Goal: Task Accomplishment & Management: Manage account settings

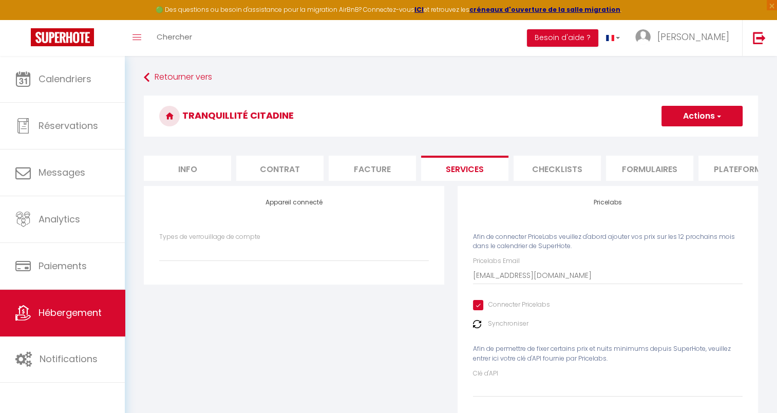
click at [482, 310] on input "Connecter Pricelabs" at bounding box center [511, 305] width 77 height 10
checkbox input "false"
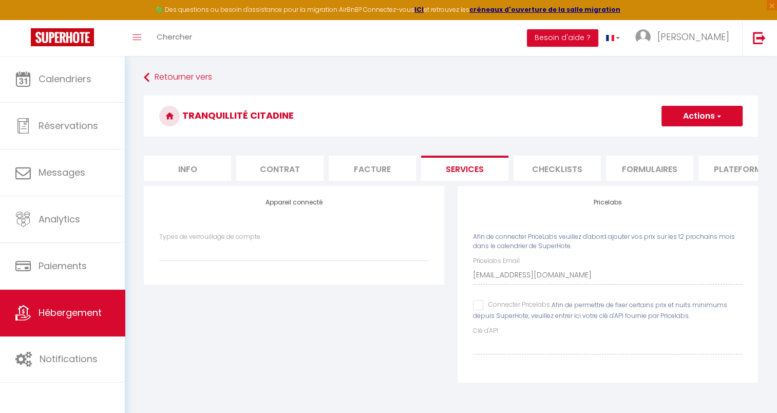
select select
click at [706, 110] on button "Actions" at bounding box center [701, 116] width 81 height 21
click at [687, 144] on link "Enregistrer" at bounding box center [701, 138] width 81 height 13
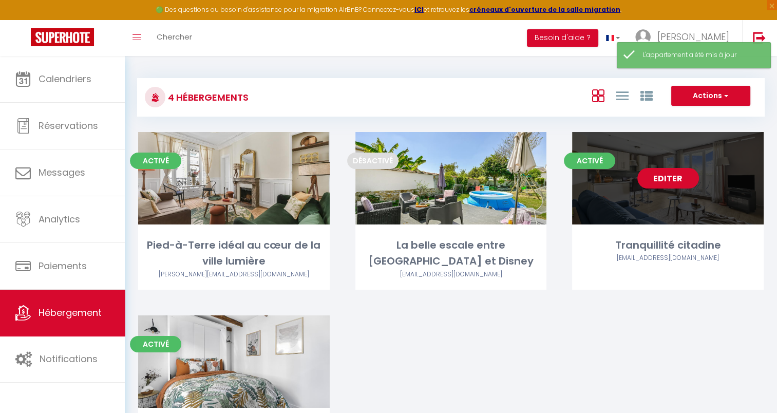
click at [658, 189] on div "Editer" at bounding box center [668, 178] width 192 height 92
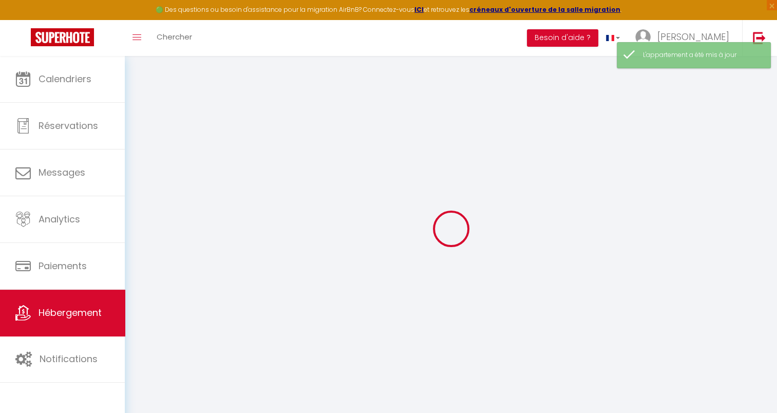
select select
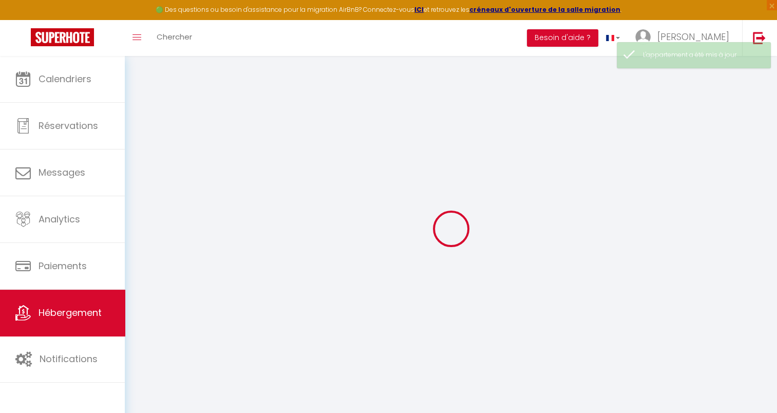
checkbox input "false"
checkbox input "true"
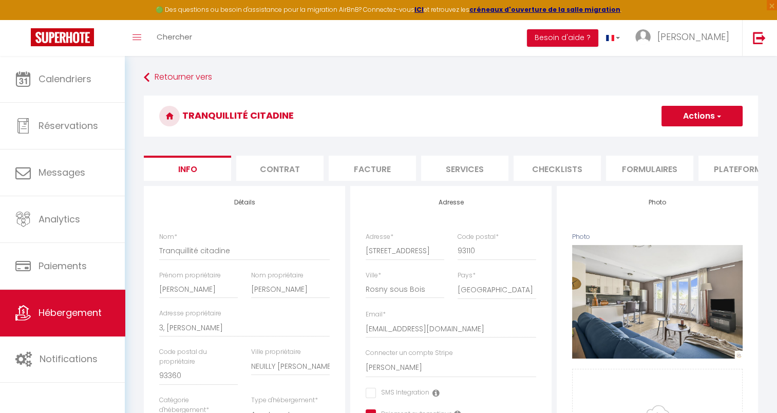
checkbox input "false"
checkbox input "true"
click at [485, 166] on li "Services" at bounding box center [464, 168] width 87 height 25
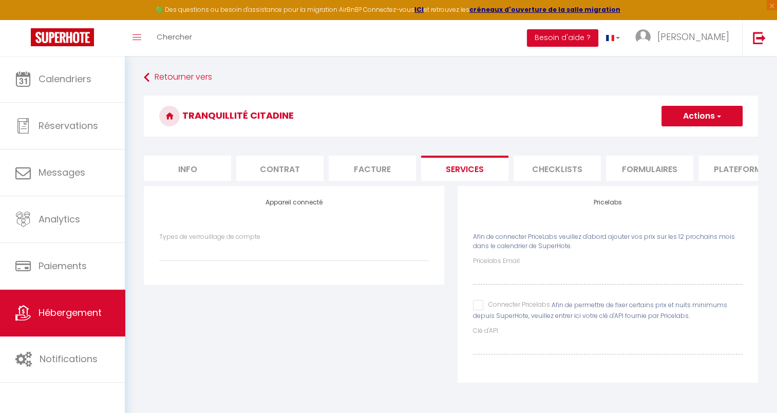
select select
click at [479, 310] on input "Connecter Pricelabs" at bounding box center [511, 305] width 77 height 10
checkbox input "true"
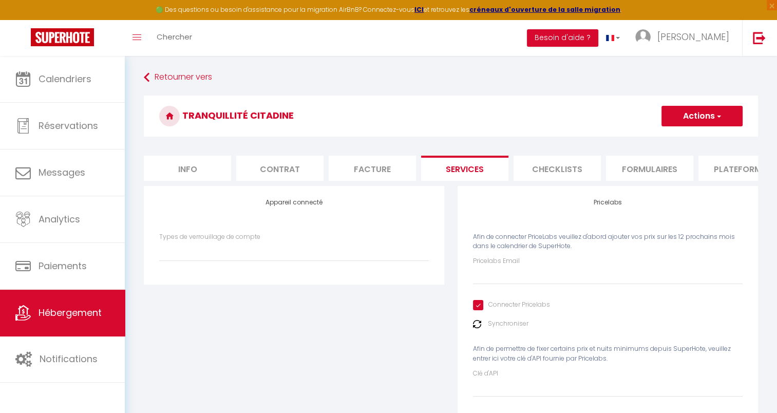
select select
click at [487, 285] on input "Pricelabs Email" at bounding box center [608, 275] width 270 height 18
type input "C"
select select
click at [513, 283] on input "C" at bounding box center [608, 275] width 270 height 18
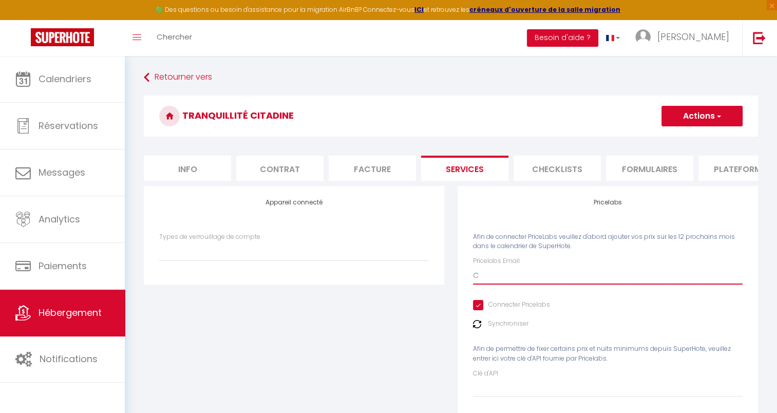
type input "[EMAIL_ADDRESS][DOMAIN_NAME]"
select select
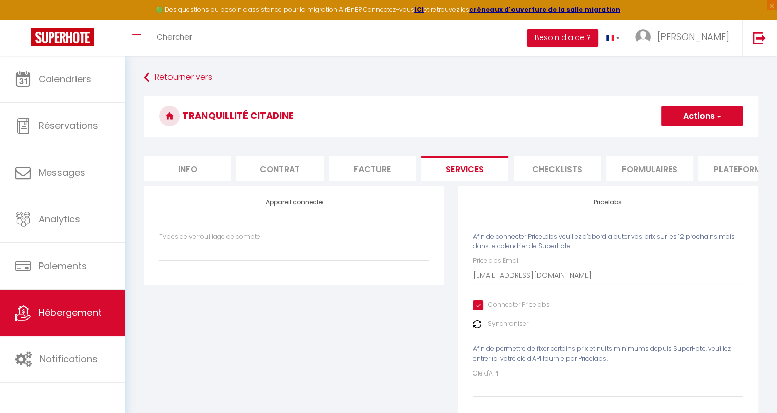
click at [508, 329] on label "Synchroniser" at bounding box center [508, 324] width 41 height 10
click at [690, 117] on button "Actions" at bounding box center [701, 116] width 81 height 21
click at [684, 137] on link "Enregistrer" at bounding box center [701, 138] width 81 height 13
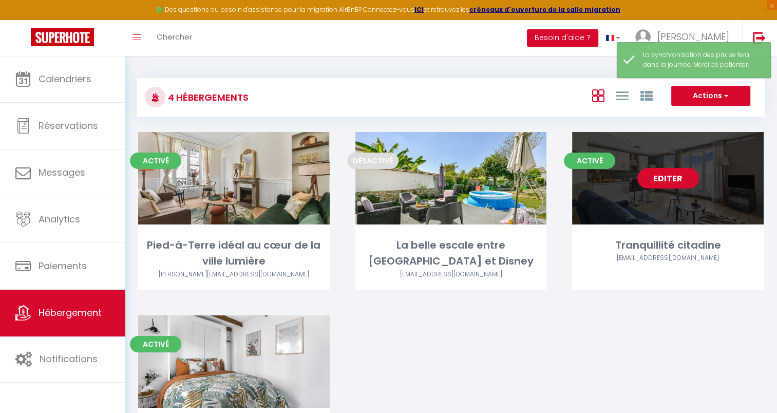
click at [665, 180] on link "Editer" at bounding box center [668, 178] width 62 height 21
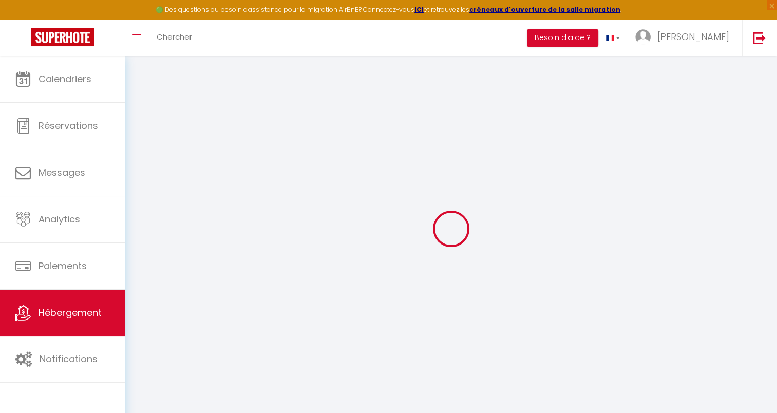
select select
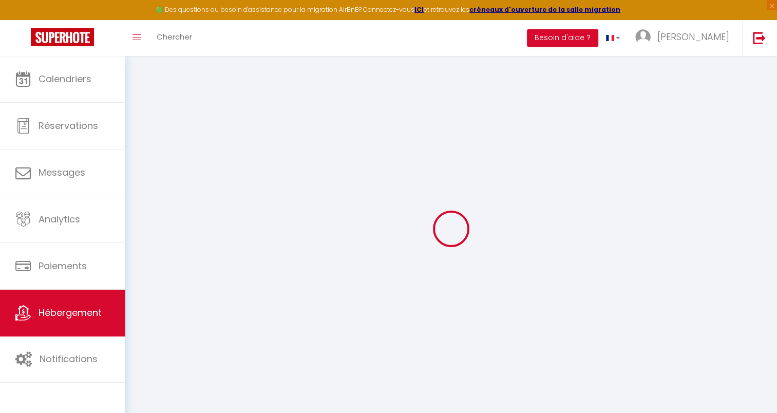
select select
checkbox input "false"
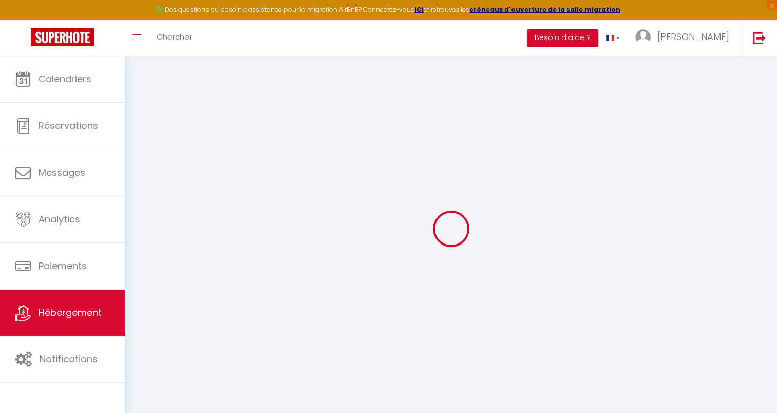
select select
type input "Tranquillité citadine"
type input "[PERSON_NAME]"
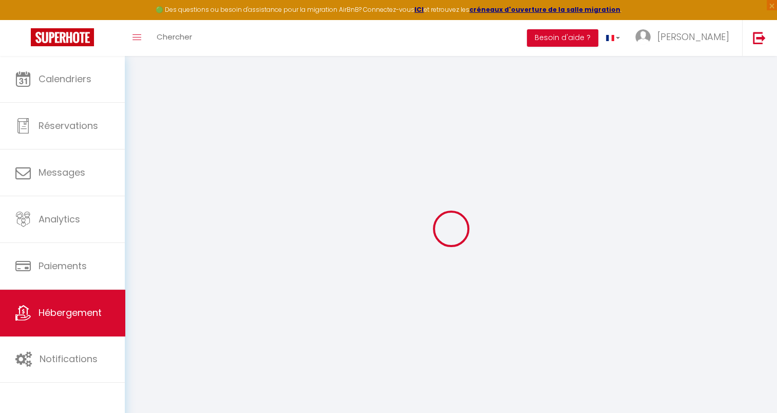
type input "3, [PERSON_NAME]"
type input "93360"
type input "NEUILLY [PERSON_NAME]"
select select "6"
select select "2"
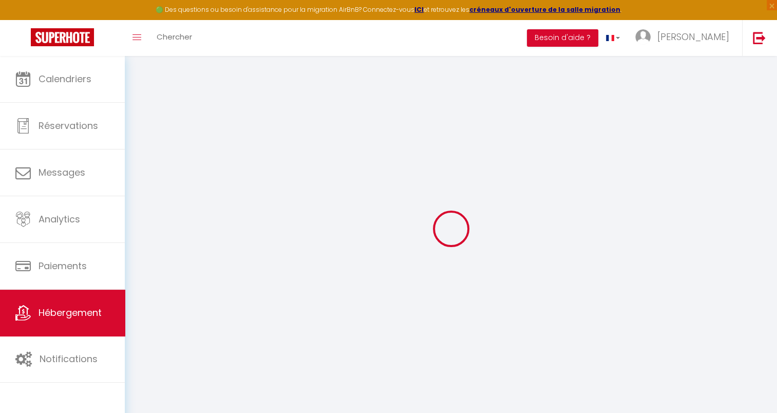
type input "90"
type input "75"
type input "1000"
select select
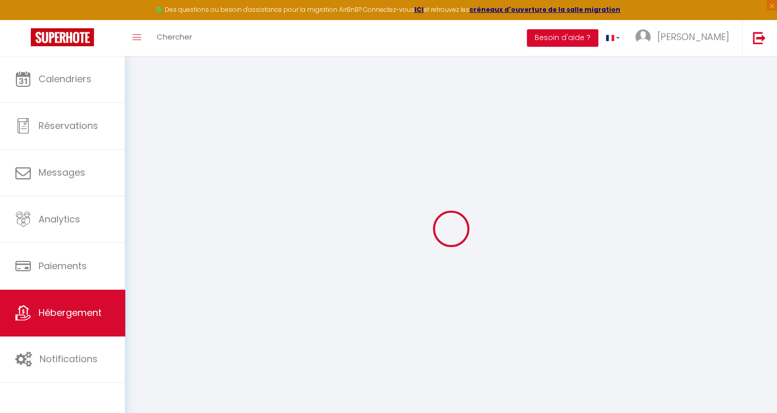
select select
type input "[STREET_ADDRESS]"
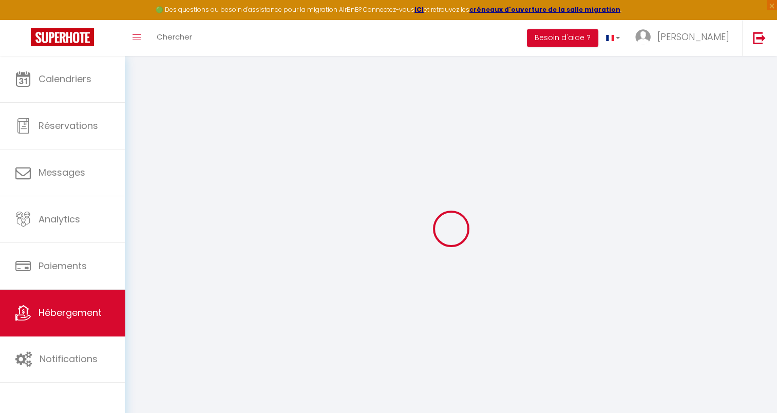
type input "93110"
type input "Rosny sous Bois"
select select "75"
type input "[EMAIL_ADDRESS][DOMAIN_NAME]"
select select "9508"
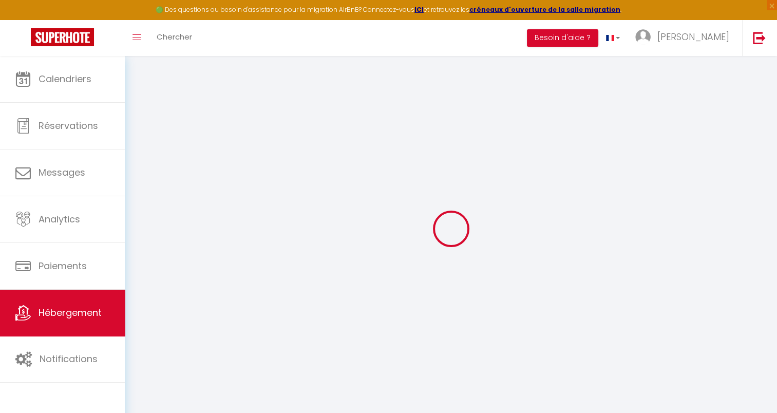
checkbox input "false"
checkbox input "true"
type input "24"
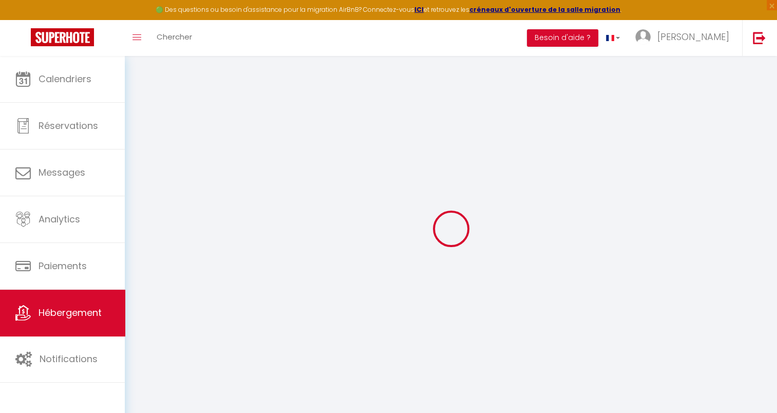
type input "75"
type input "0"
select select
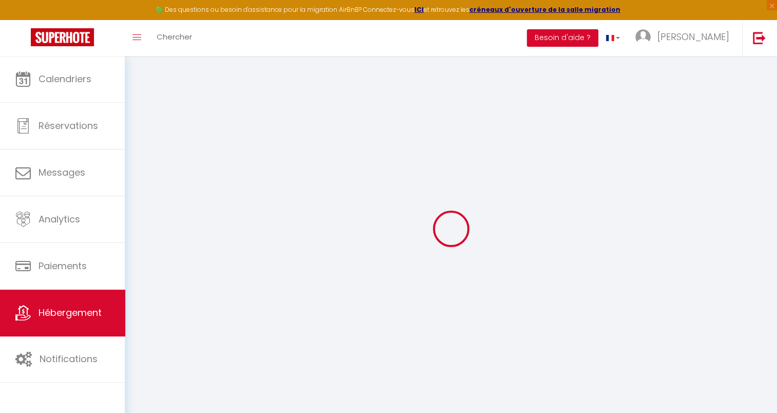
select select
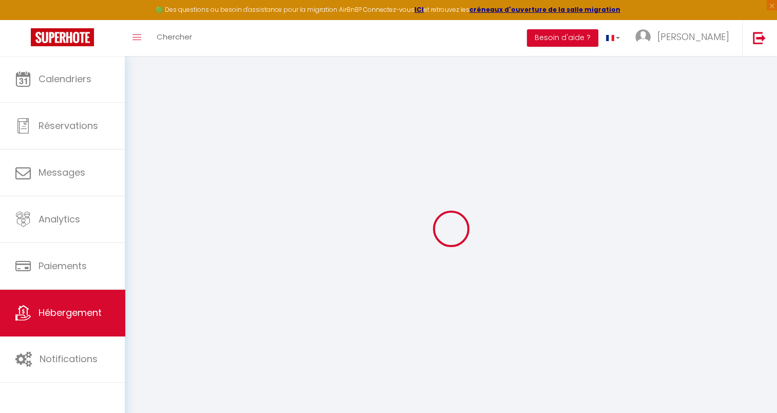
checkbox input "false"
checkbox input "true"
select select
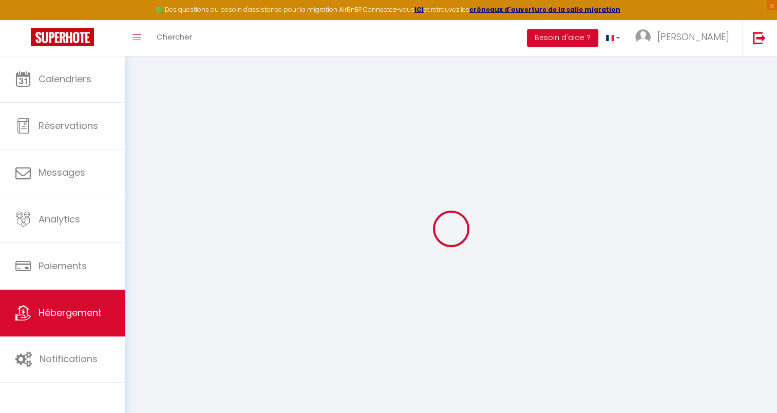
select select
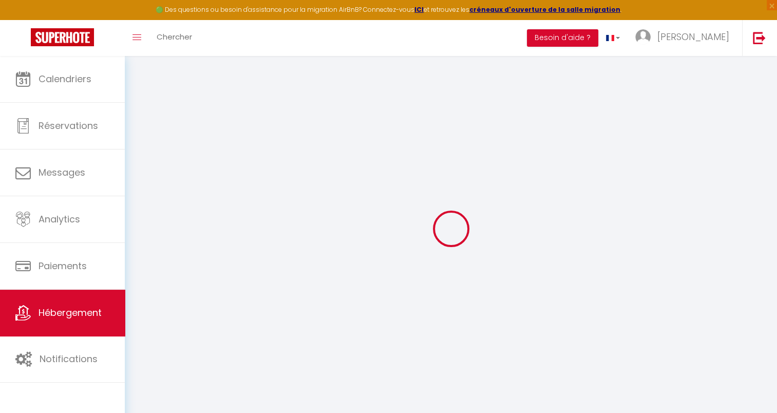
checkbox input "false"
checkbox input "true"
select select
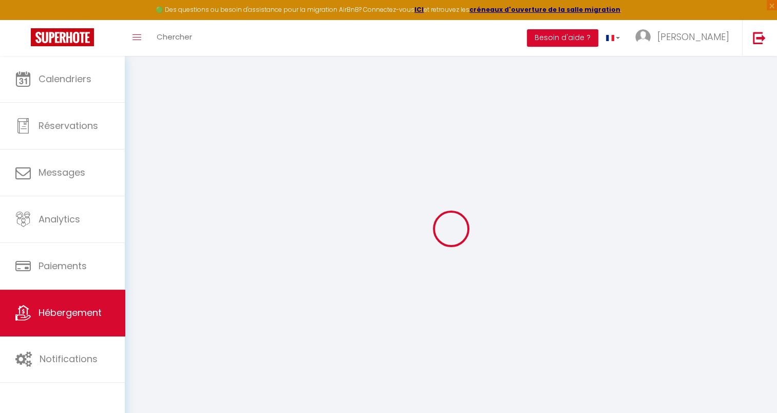
select select
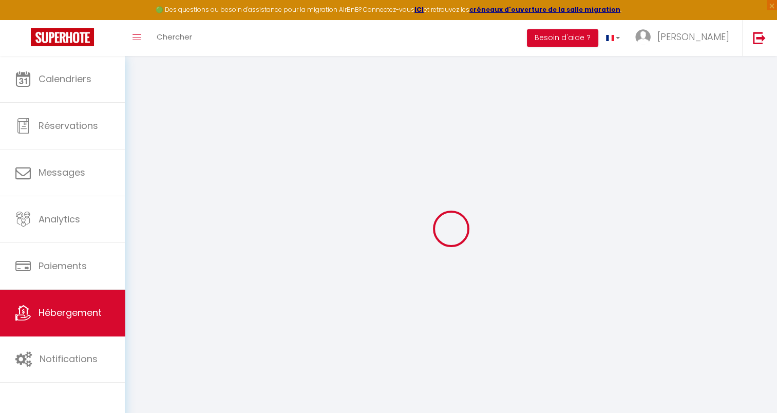
checkbox input "false"
checkbox input "true"
checkbox input "false"
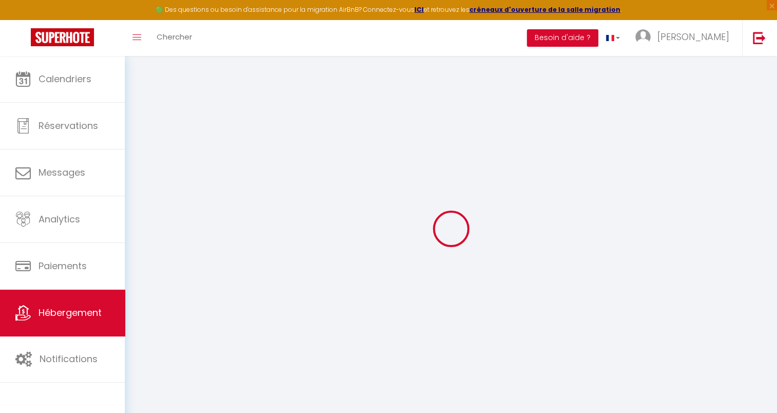
checkbox input "true"
checkbox input "false"
checkbox input "true"
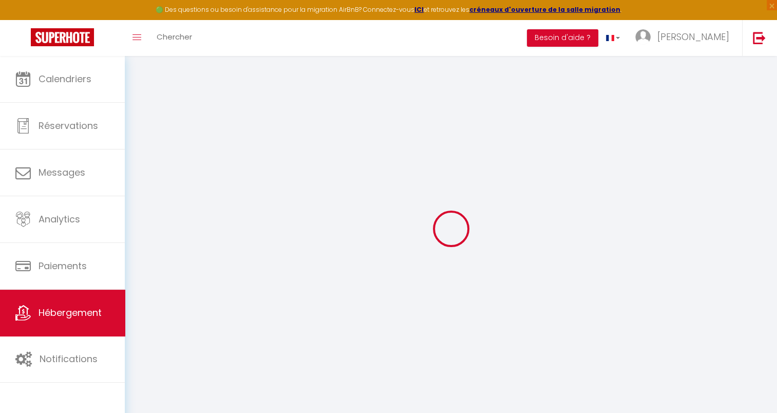
checkbox input "true"
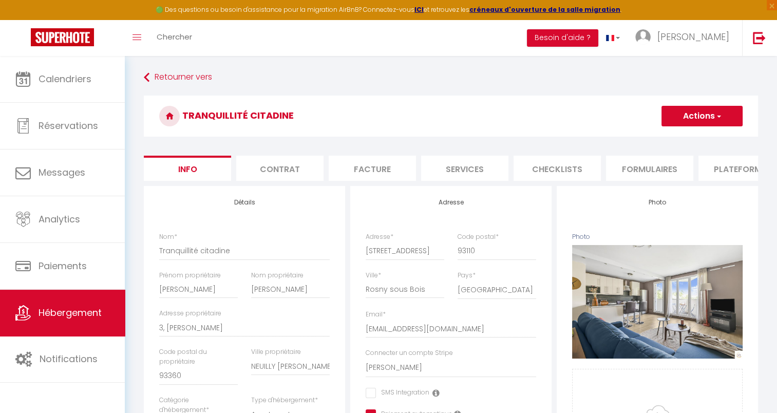
click at [466, 173] on li "Services" at bounding box center [464, 168] width 87 height 25
select select
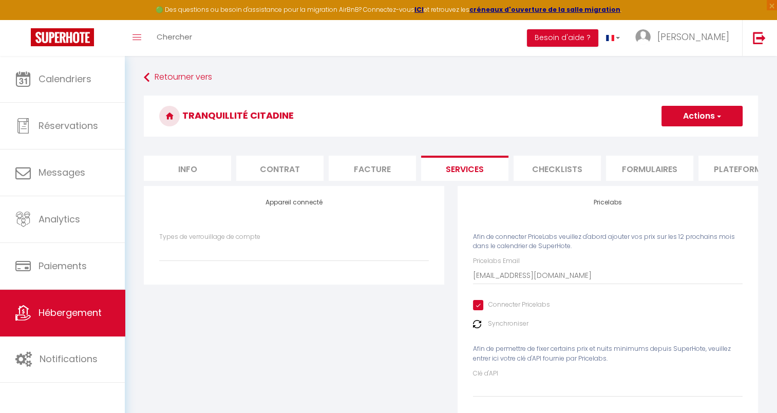
click at [478, 328] on img at bounding box center [477, 324] width 8 height 8
click at [92, 314] on span "Hébergement" at bounding box center [70, 312] width 63 height 13
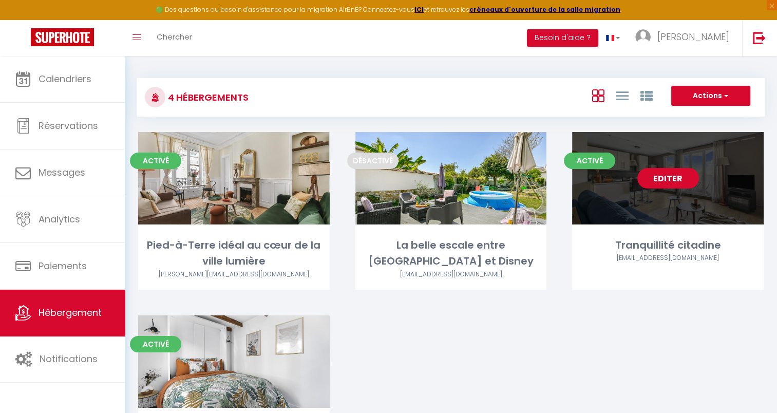
click at [684, 180] on link "Editer" at bounding box center [668, 178] width 62 height 21
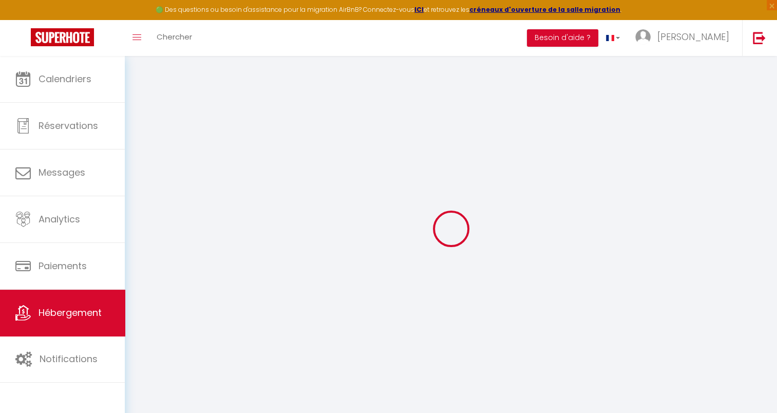
select select
checkbox input "false"
checkbox input "true"
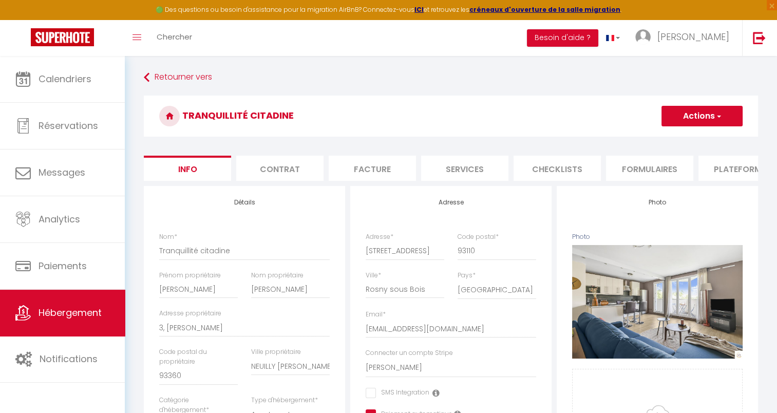
click at [460, 169] on li "Services" at bounding box center [464, 168] width 87 height 25
select select
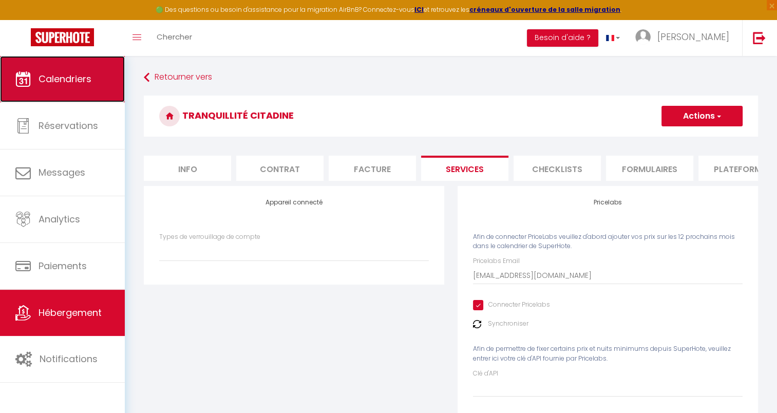
click at [86, 82] on span "Calendriers" at bounding box center [65, 78] width 53 height 13
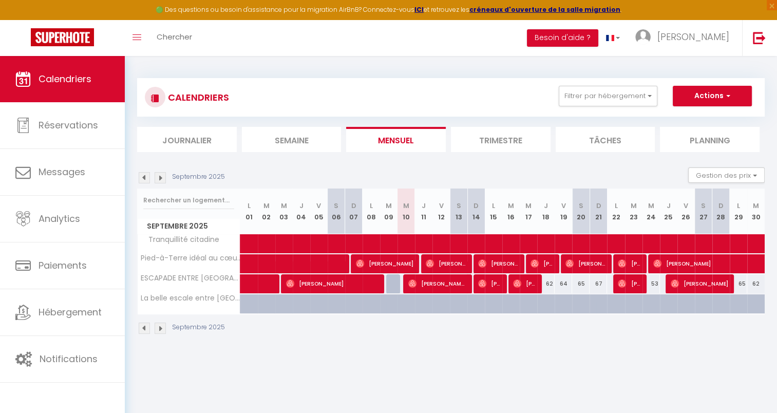
click at [158, 173] on img at bounding box center [160, 177] width 11 height 11
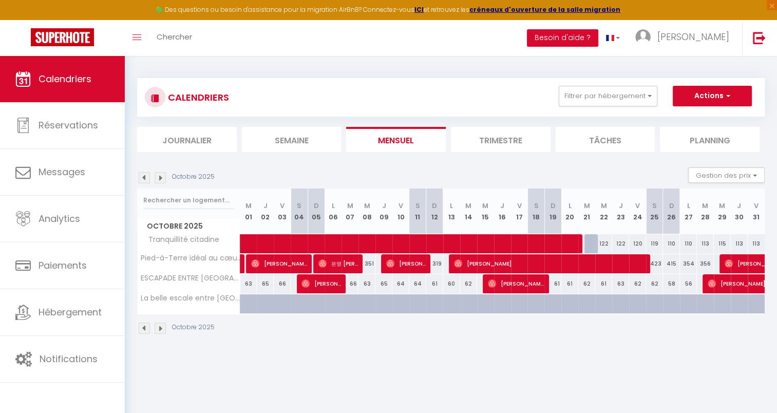
click at [158, 173] on img at bounding box center [160, 177] width 11 height 11
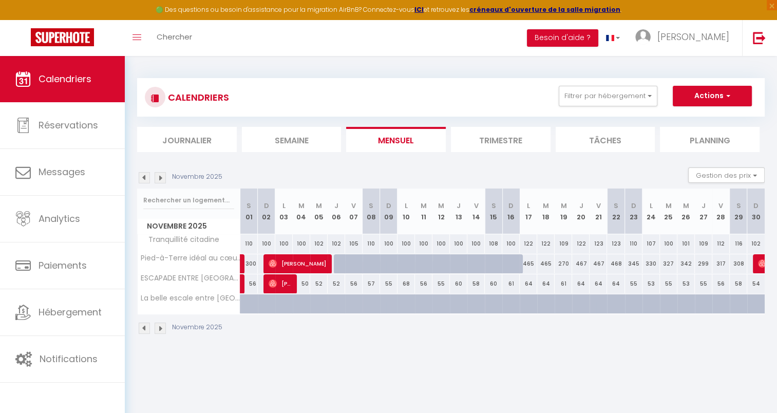
click at [144, 177] on img at bounding box center [144, 177] width 11 height 11
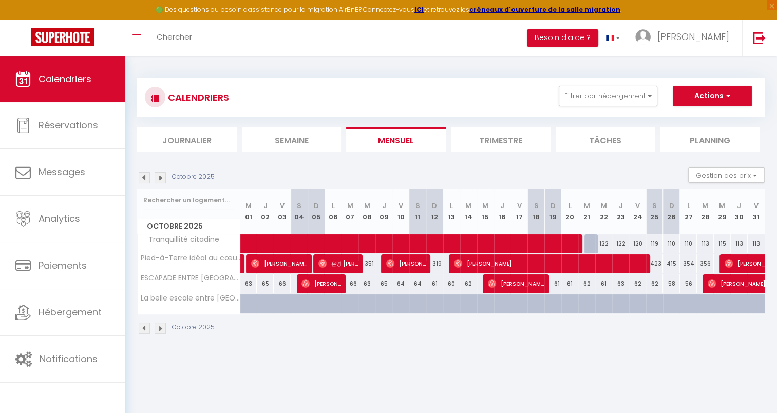
click at [162, 176] on img at bounding box center [160, 177] width 11 height 11
